Goal: Task Accomplishment & Management: Manage account settings

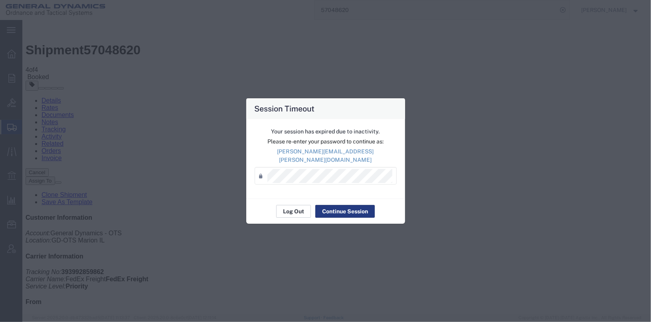
click at [296, 211] on button "Log Out" at bounding box center [293, 211] width 35 height 13
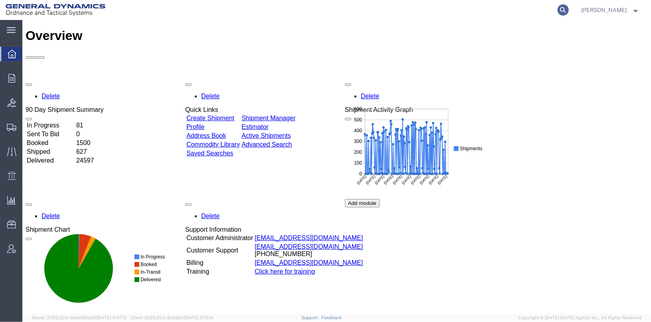
click at [569, 10] on icon at bounding box center [563, 9] width 11 height 11
type input "25406"
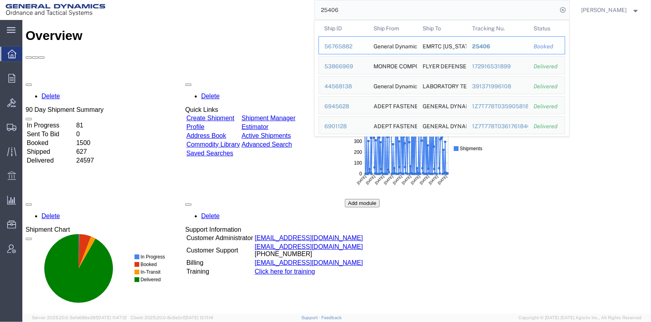
click at [355, 47] on div "56765882" at bounding box center [344, 46] width 38 height 8
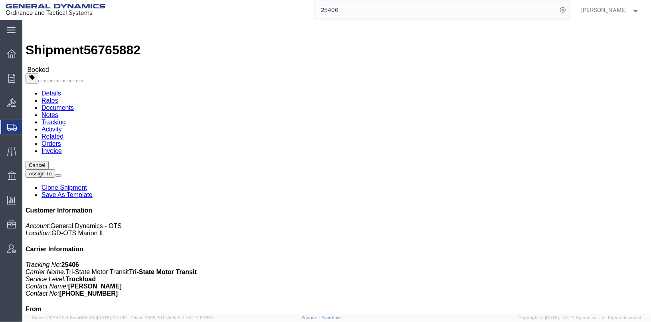
click link "Clone Shipment"
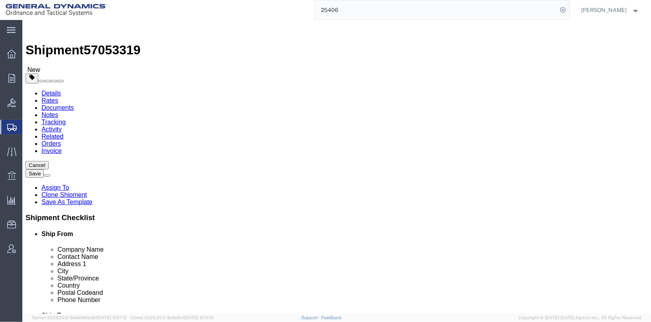
select select
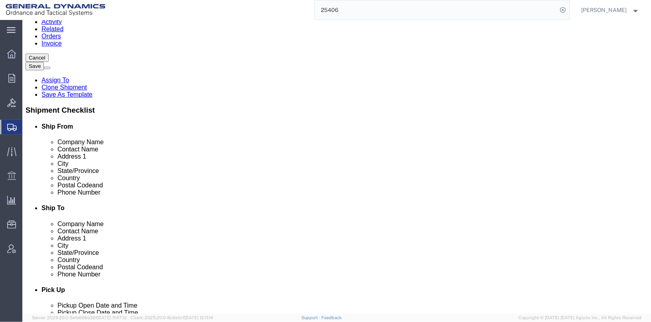
scroll to position [240, 0]
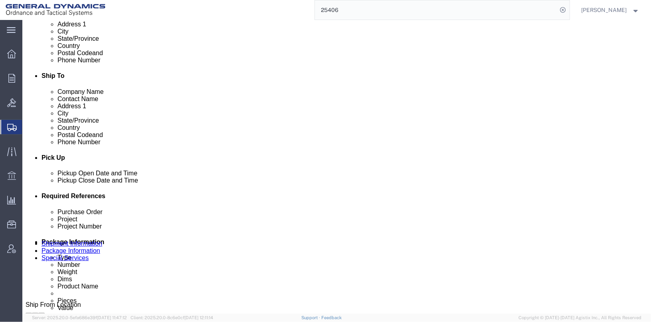
click div "[DATE] 3:51 PM"
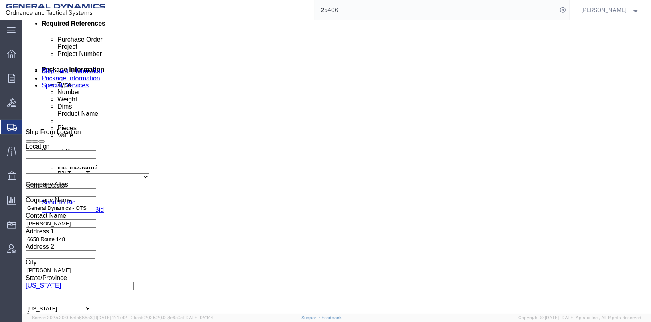
click input "3:51 PM"
type input "2:51 PM"
click button "Apply"
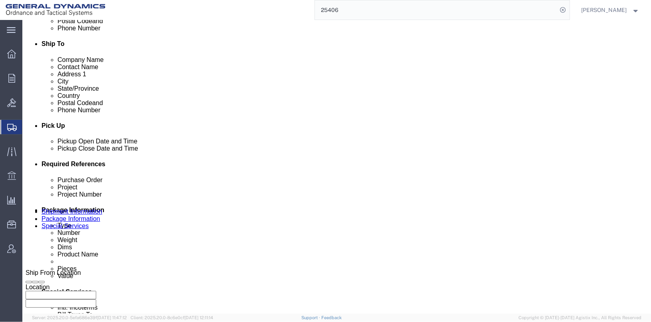
scroll to position [252, 0]
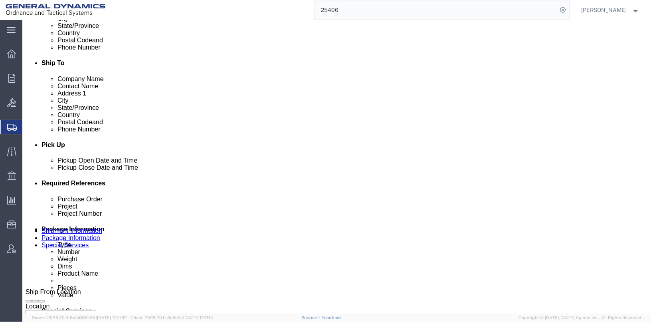
click div "[DATE] 2:51 PM"
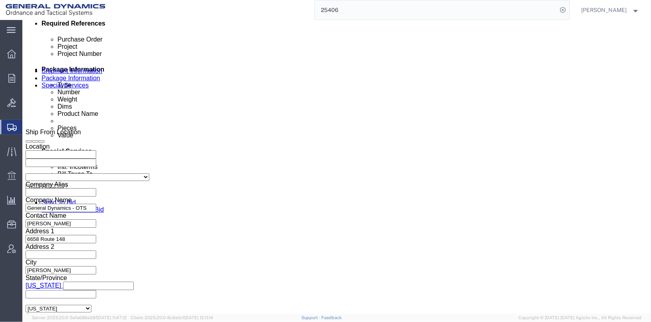
click input "2:51 PM"
click input "7:51 PM"
type input "7:51 AM"
click button "Apply"
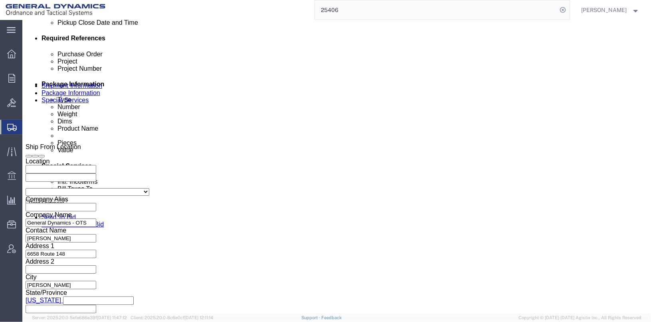
scroll to position [399, 0]
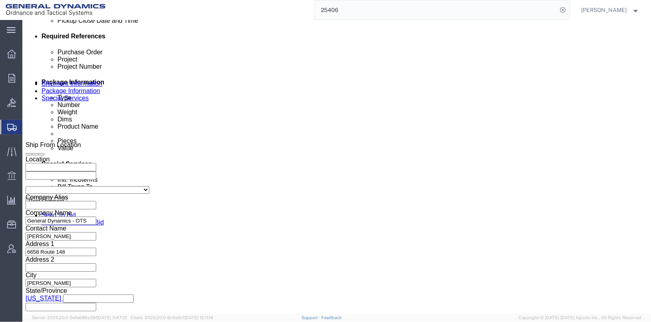
click input "25406"
type input "25450"
click input "TRK-265041 TLR-224040"
click input "TRK- TLR-224040"
type input "TRK- TLR-"
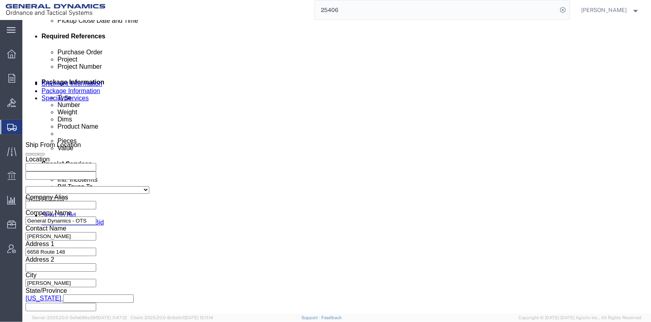
click input "024896/024897"
click input "024840/024897"
type input "024840/024841"
click button "Continue"
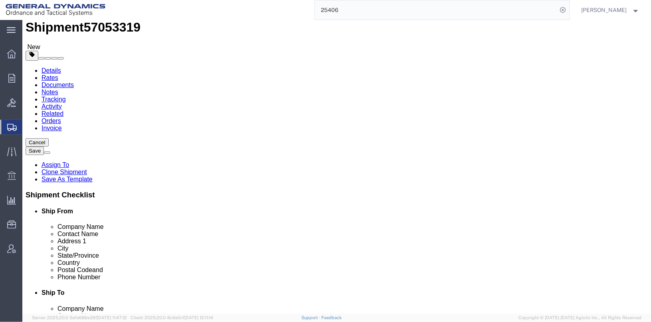
click dd "182.00 Each"
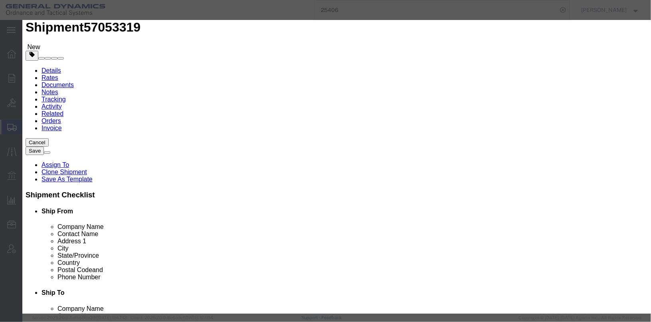
click textarea "M940 CARTRIDGE LOT OLM25H216-001 2 CANS @ 91 EA NSN 1305016689908 IHC 1402M"
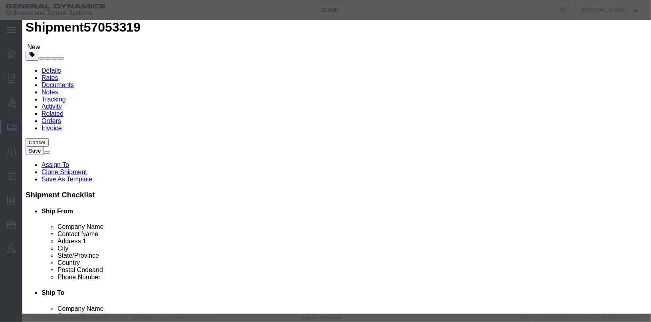
type textarea "M940 CARTRIDGE LOT OLM25J216-002 2 CANS @ 91 EA NSN 1305016689908 IHC 1402H-D"
click input "IHC 1402M"
type input "IHC 1402H-D"
click div "Save & Add Another Save & Close Close"
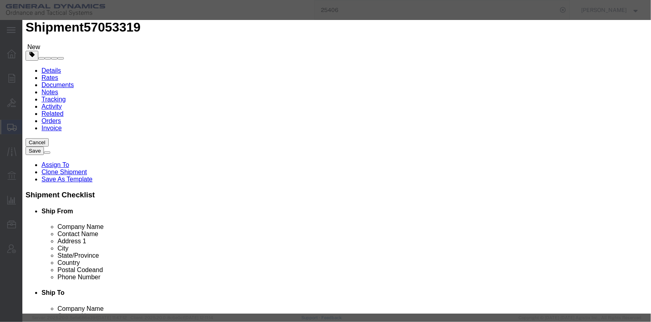
scroll to position [256, 0]
click button "Save & Close"
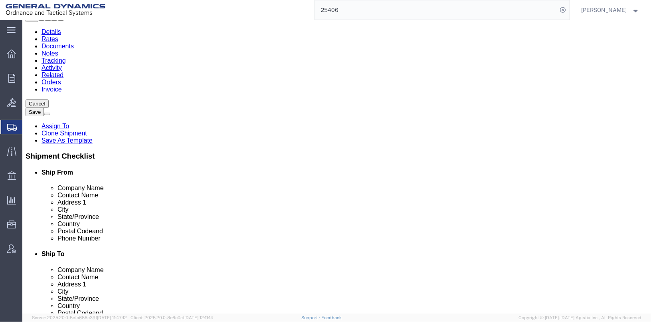
scroll to position [69, 0]
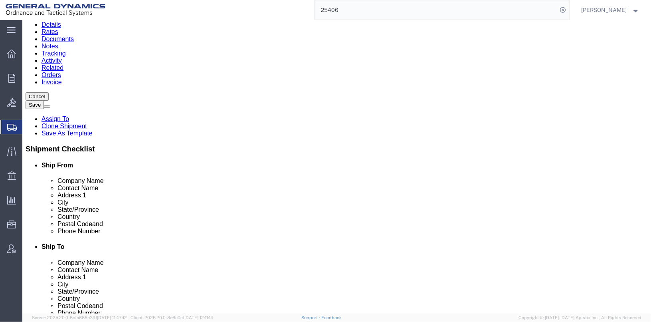
click button "Continue"
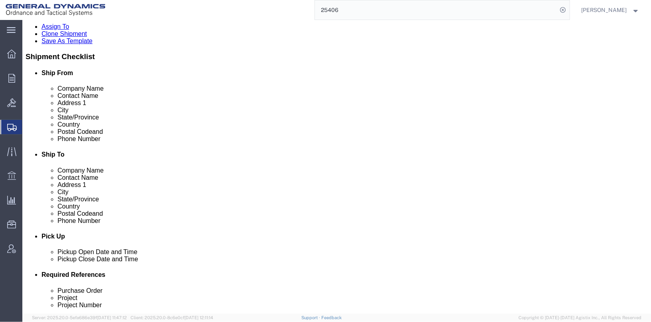
scroll to position [40, 0]
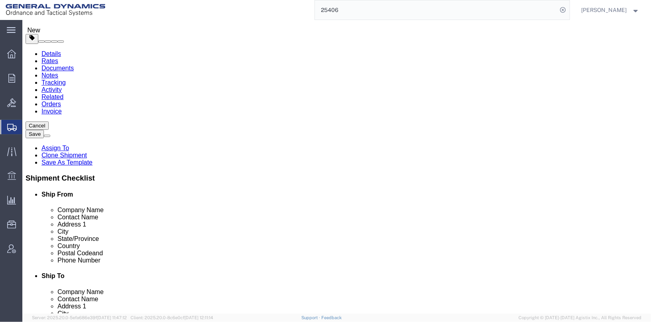
click button "Dual Driver Protective Service (DDP), Satellite Motor Surveillance Service (SNS…"
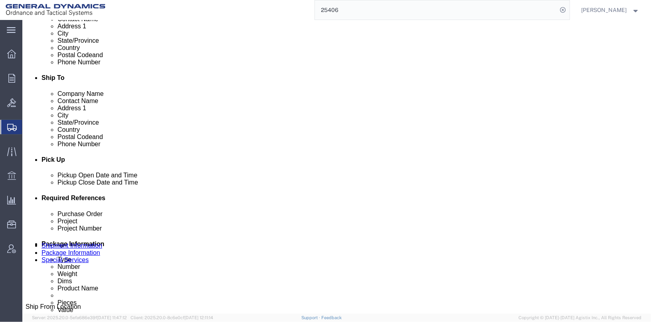
scroll to position [240, 0]
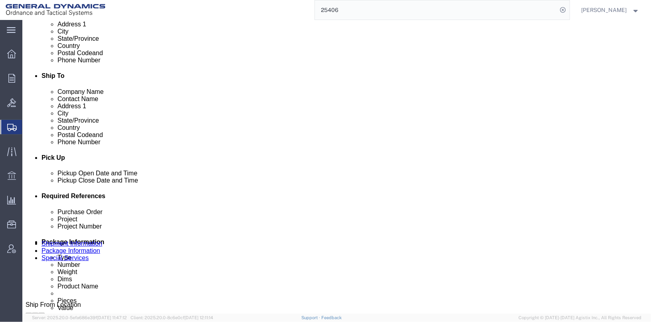
click div "Billing Location Select Select My Profile Location GD-OTS [GEOGRAPHIC_DATA] (Co…"
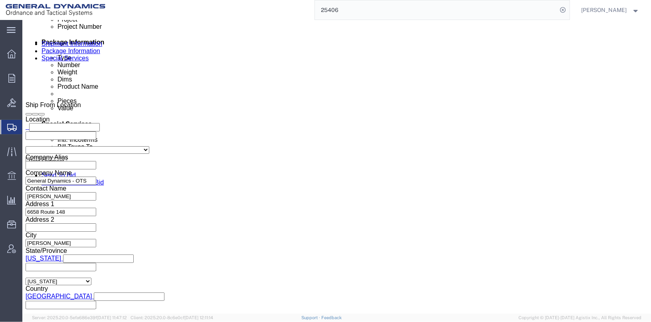
click button "Save"
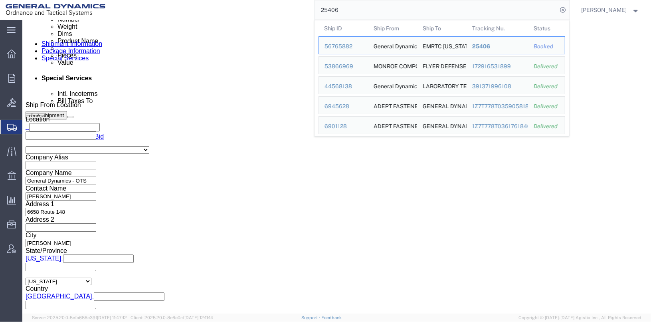
click at [399, 9] on input "25406" at bounding box center [436, 9] width 243 height 19
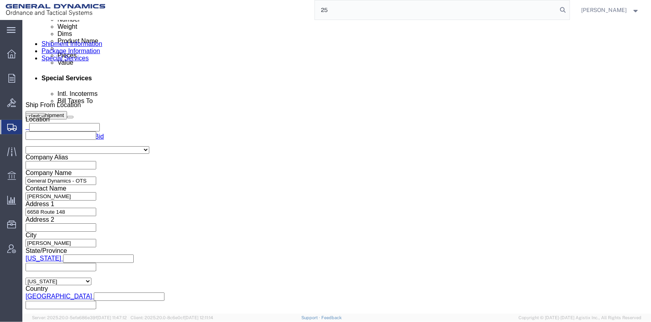
type input "2"
click button "Save"
click at [569, 9] on icon at bounding box center [563, 9] width 11 height 11
type input "57048791"
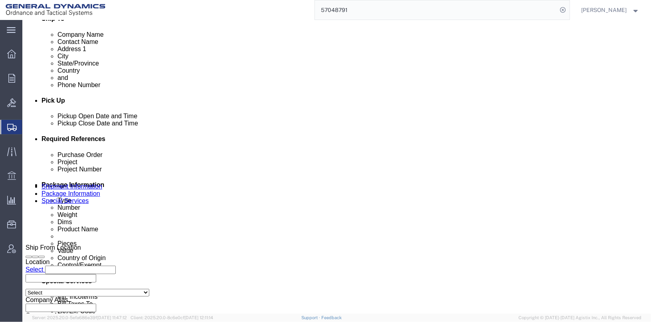
scroll to position [292, 0]
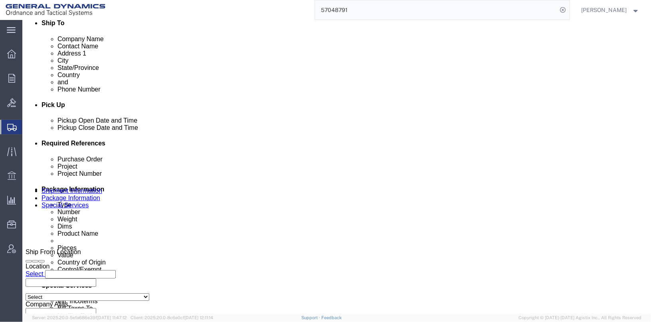
click button "Save"
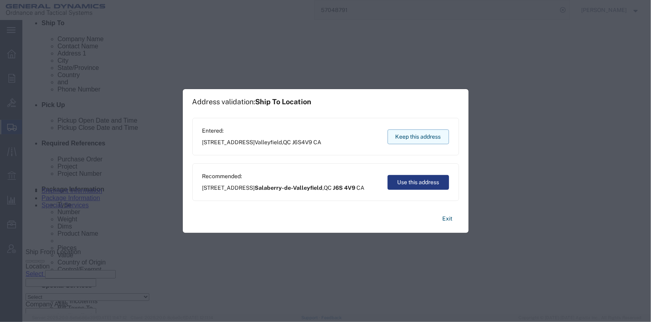
click at [390, 134] on button "Keep this address" at bounding box center [418, 136] width 61 height 15
